Goal: Information Seeking & Learning: Understand process/instructions

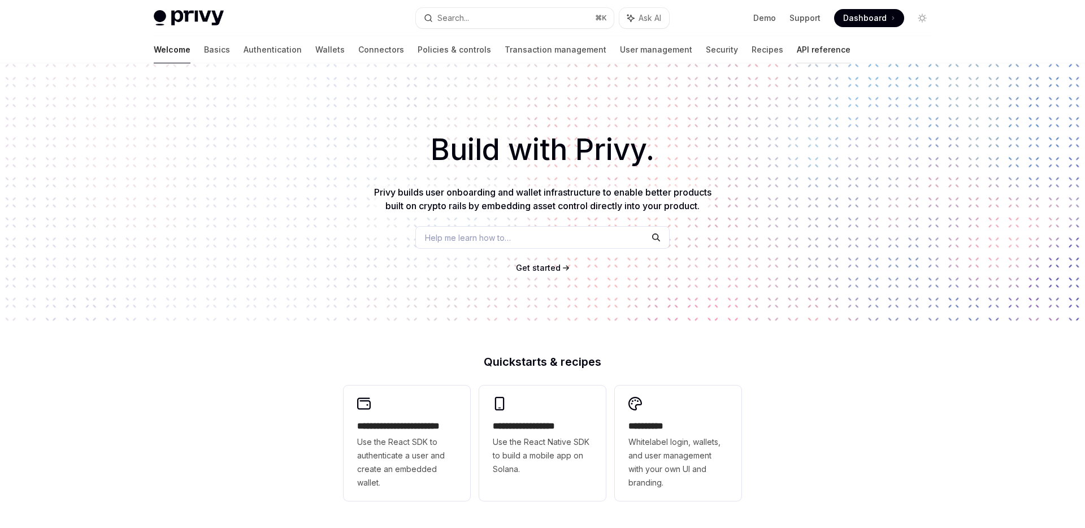
click at [797, 49] on link "API reference" at bounding box center [824, 49] width 54 height 27
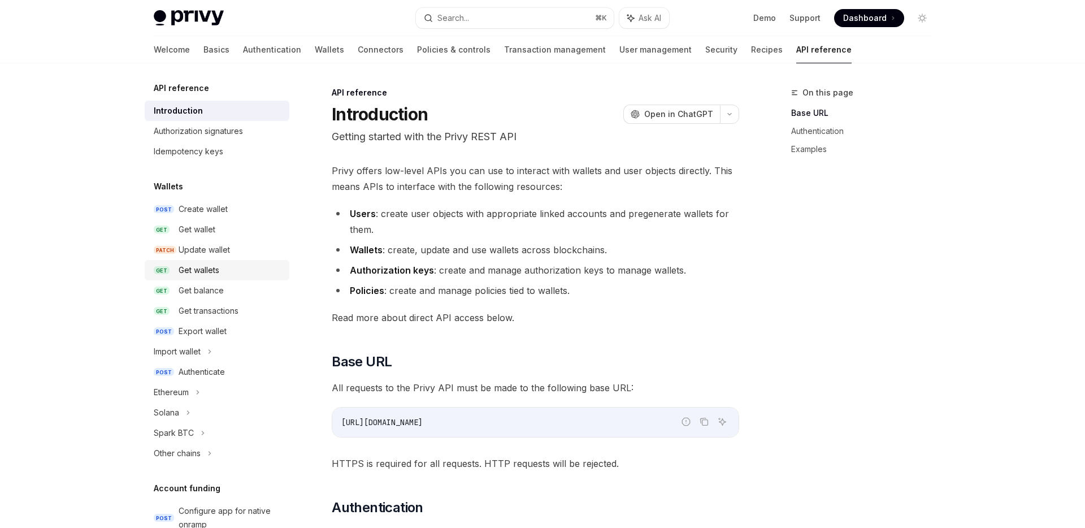
click at [210, 273] on div "Get wallets" at bounding box center [199, 270] width 41 height 14
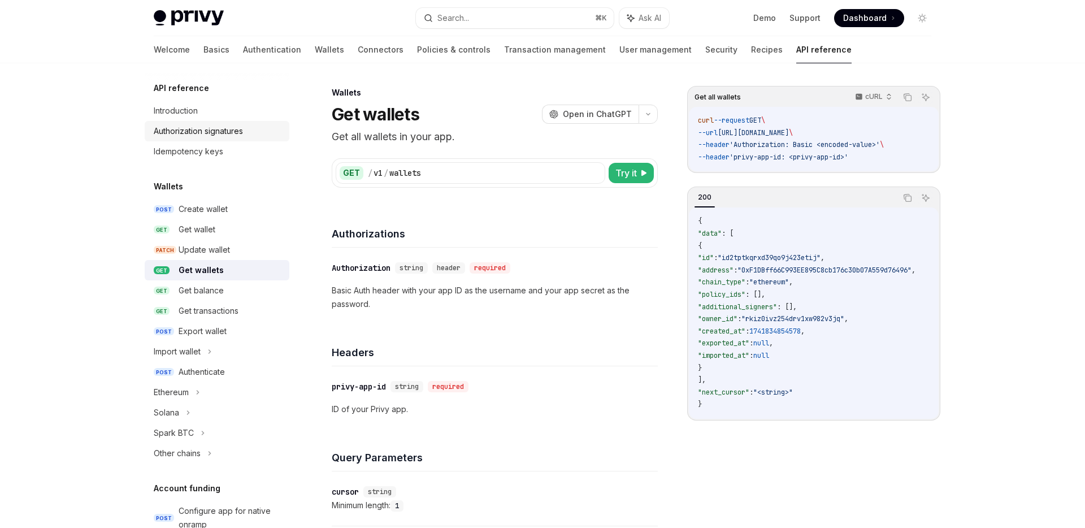
click at [216, 129] on div "Authorization signatures" at bounding box center [198, 131] width 89 height 14
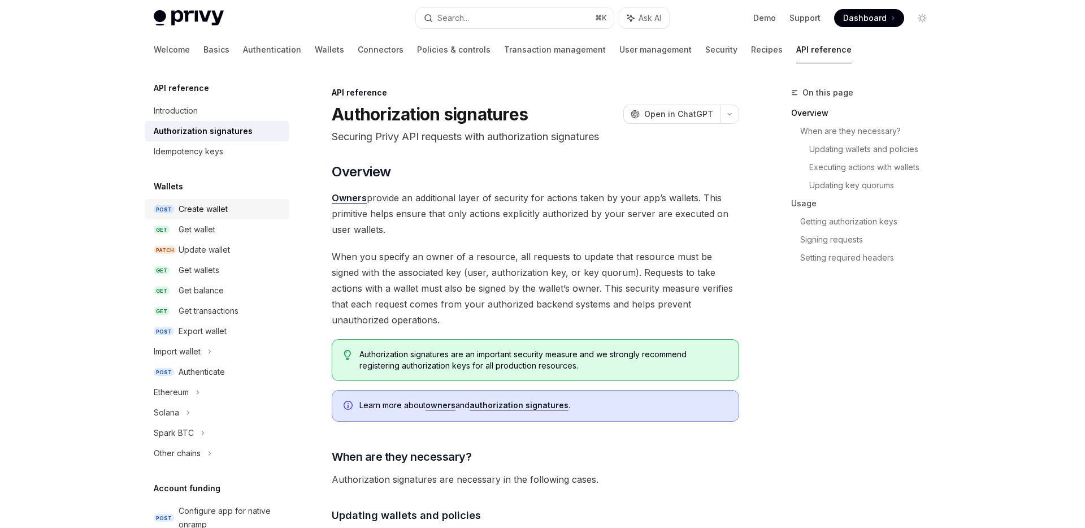
click at [205, 205] on div "Create wallet" at bounding box center [203, 209] width 49 height 14
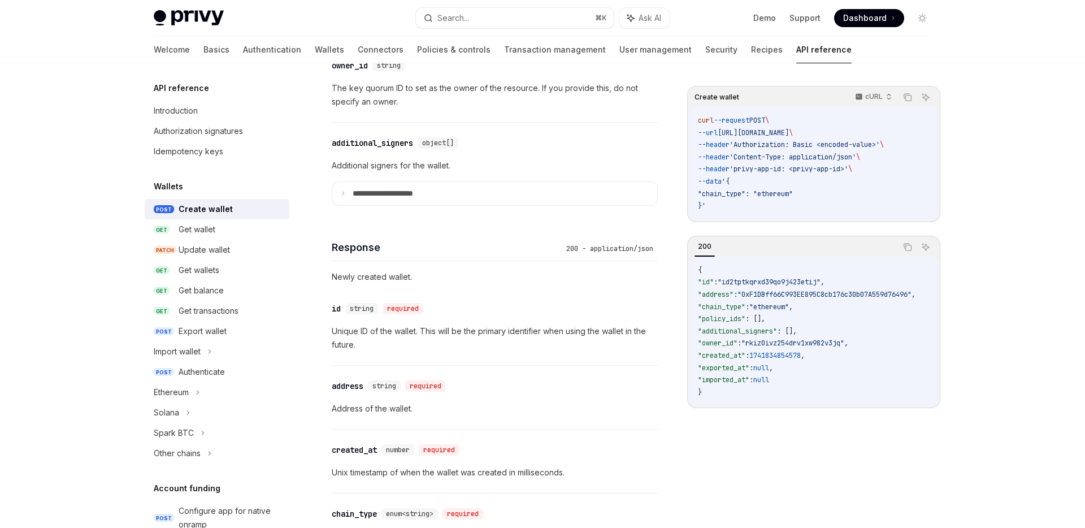
scroll to position [930, 0]
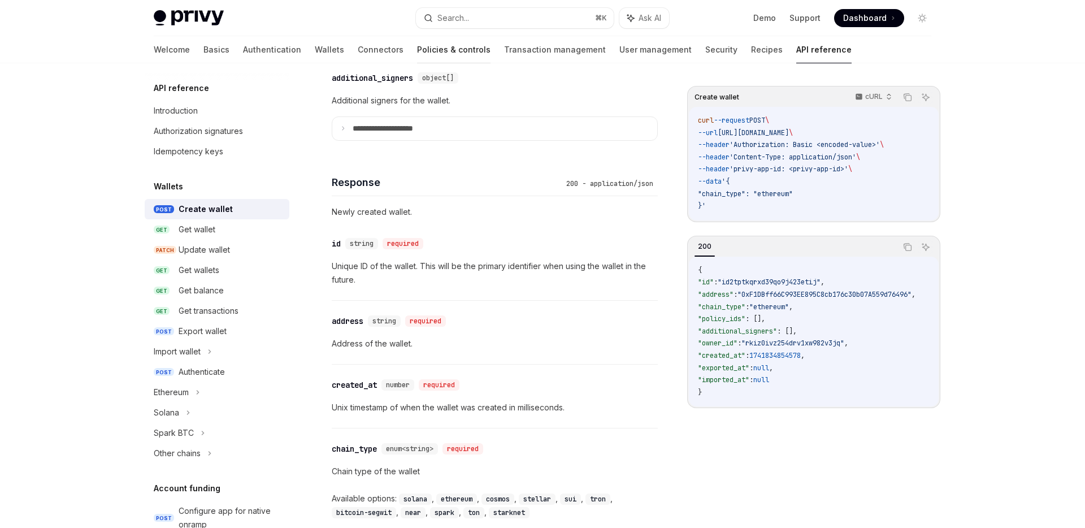
click at [417, 48] on link "Policies & controls" at bounding box center [453, 49] width 73 height 27
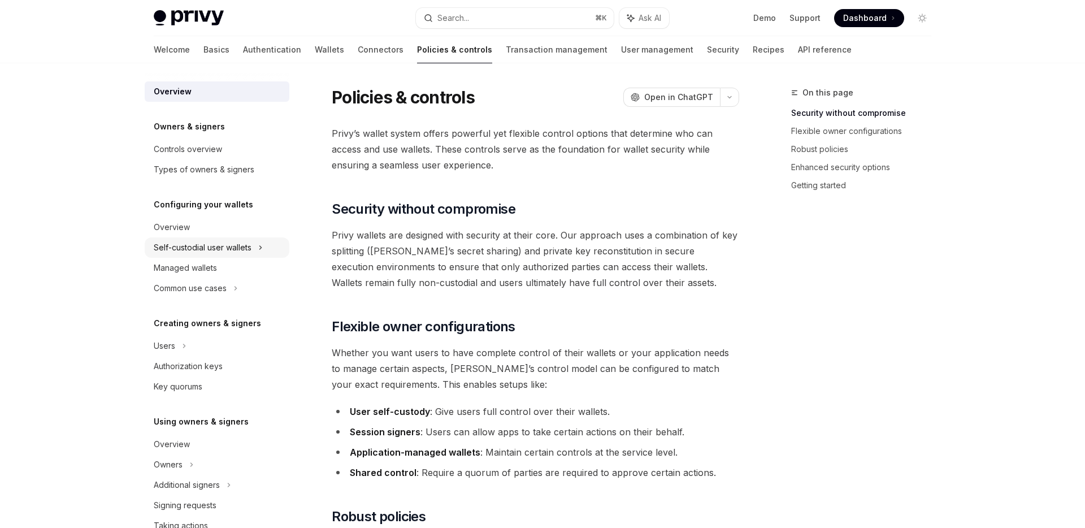
click at [222, 254] on div "Self-custodial user wallets" at bounding box center [217, 247] width 145 height 20
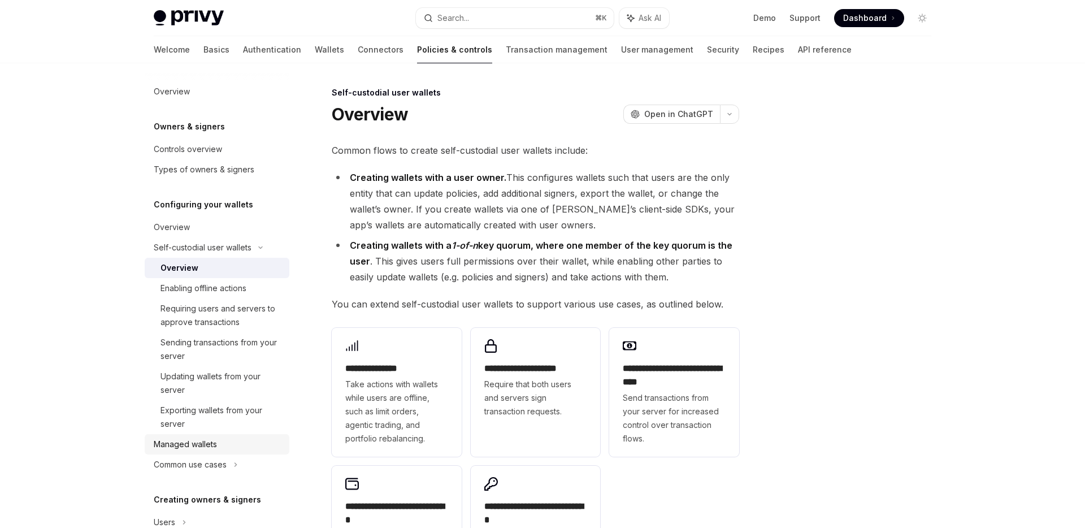
click at [214, 441] on div "Managed wallets" at bounding box center [185, 444] width 63 height 14
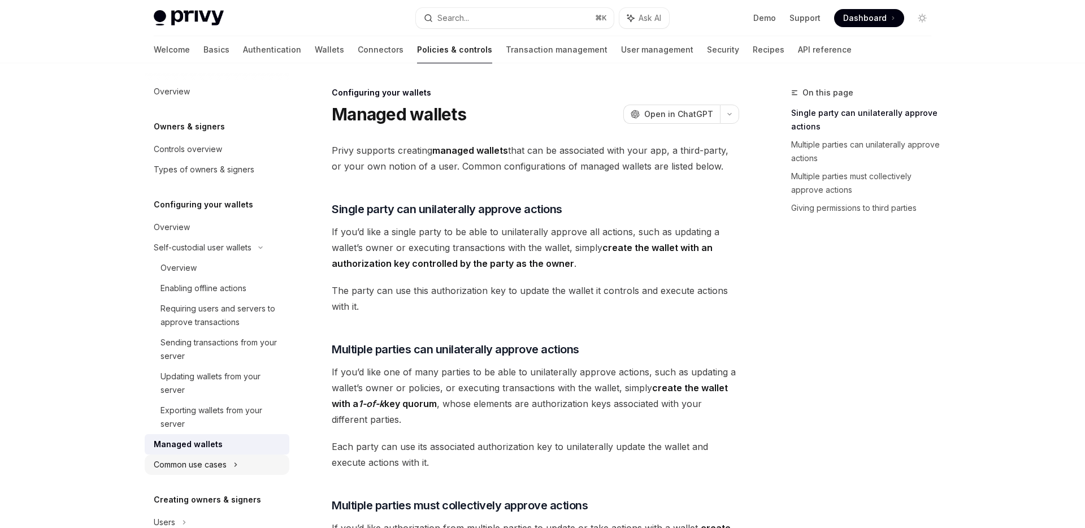
click at [215, 463] on div "Common use cases" at bounding box center [190, 465] width 73 height 14
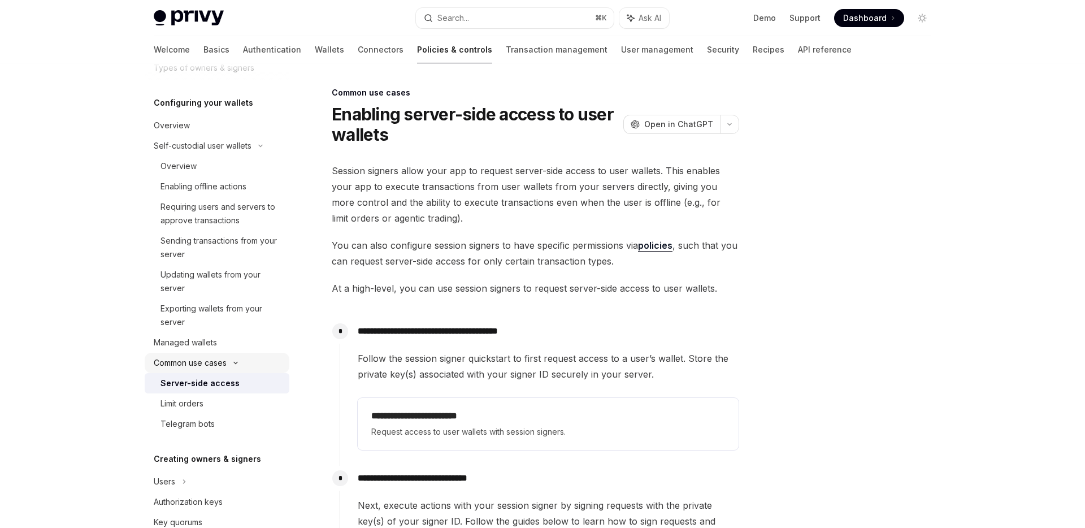
scroll to position [138, 0]
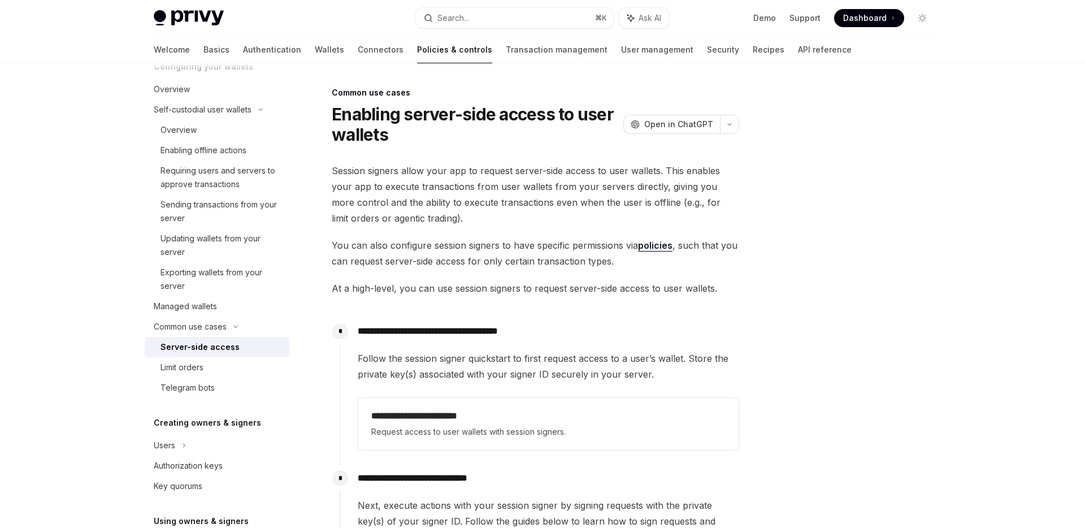
click at [219, 353] on div "Server-side access" at bounding box center [199, 347] width 79 height 14
click at [218, 349] on div "Server-side access" at bounding box center [199, 347] width 79 height 14
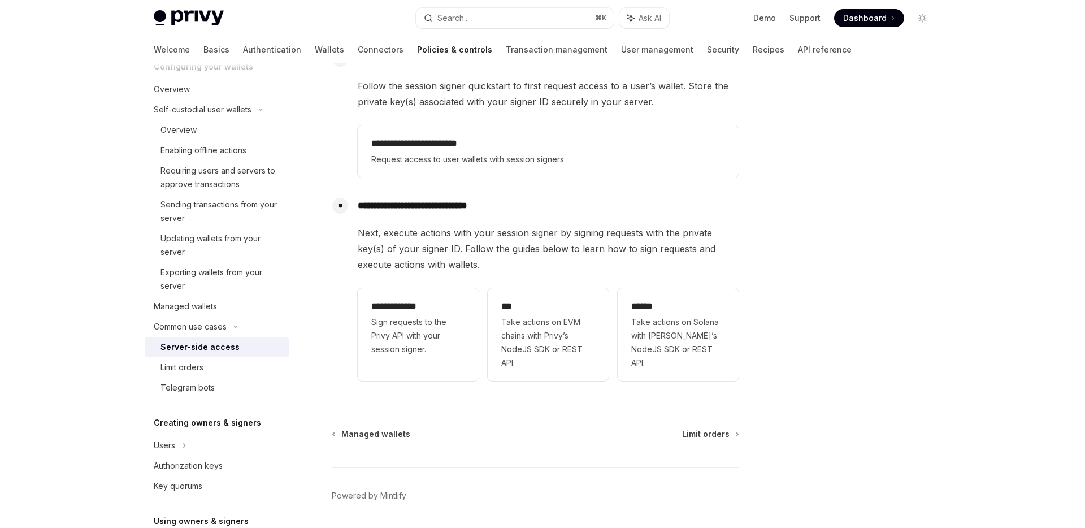
scroll to position [309, 0]
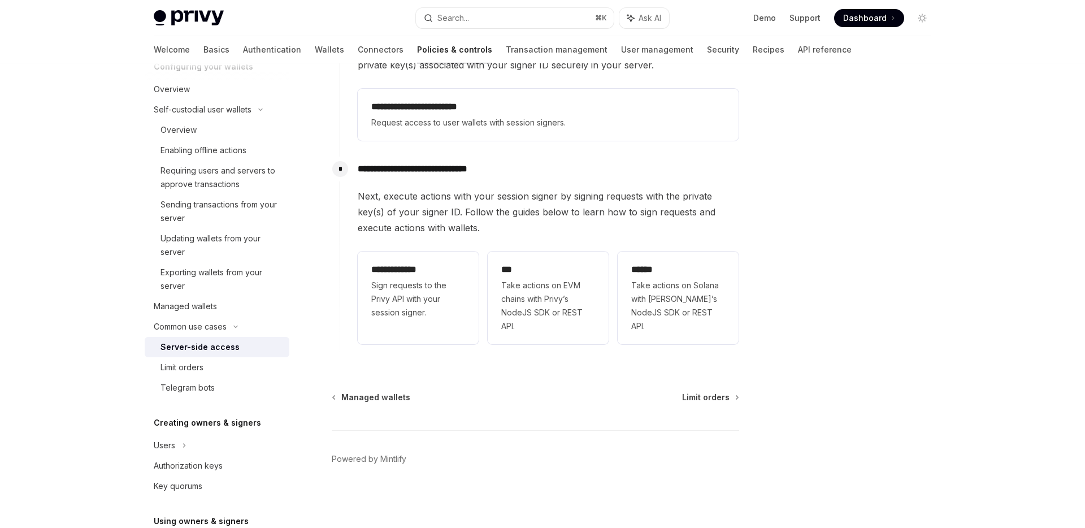
type textarea "*"
